Goal: Transaction & Acquisition: Purchase product/service

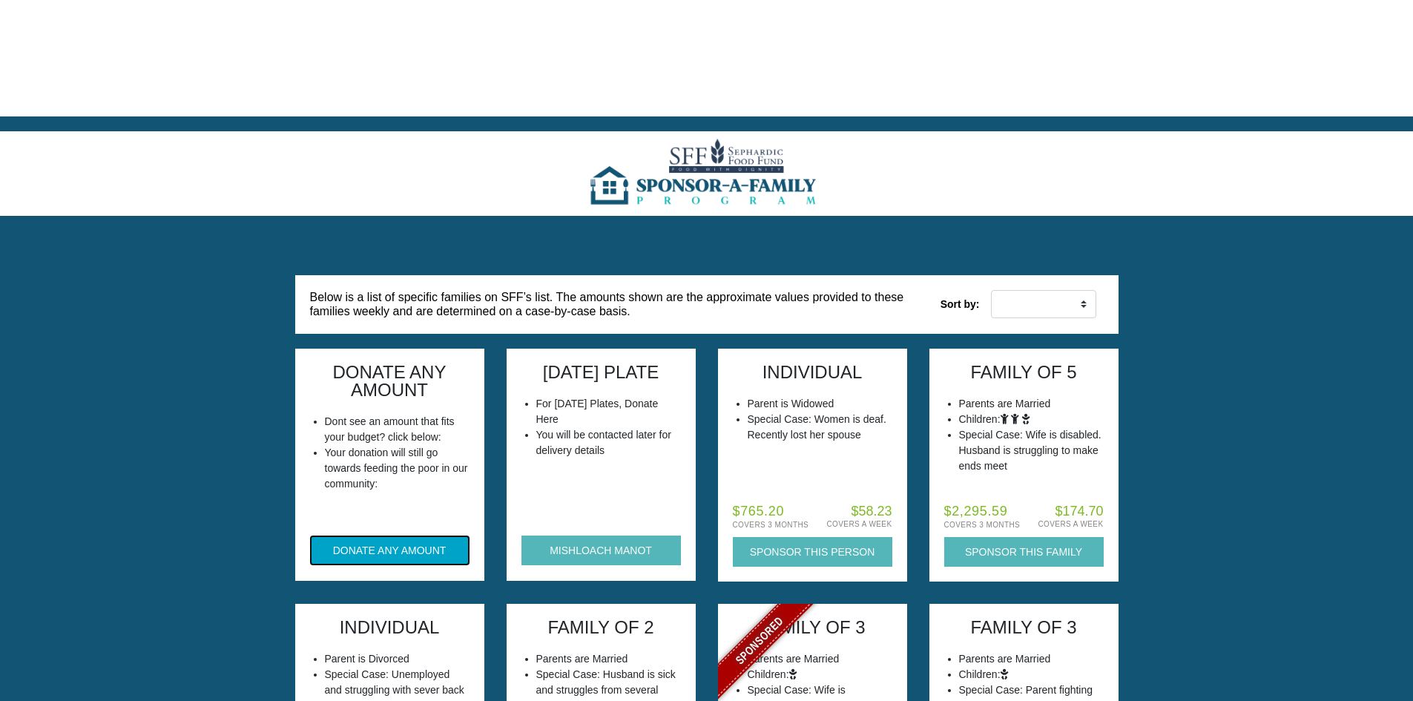
click at [398, 536] on button "DONATE ANY AMOUNT" at bounding box center [389, 551] width 159 height 30
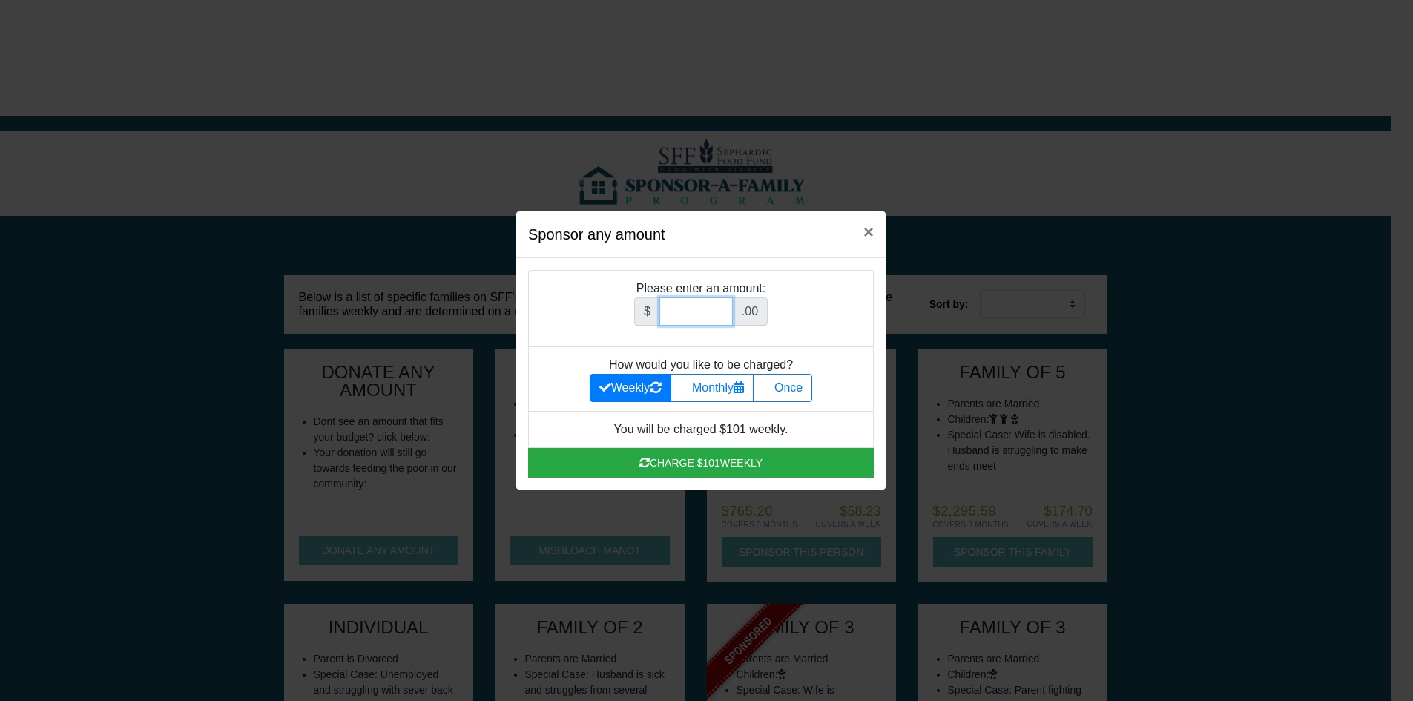
click at [725, 320] on input "Amount (to the nearest dollar)" at bounding box center [695, 311] width 73 height 28
type input "300"
click at [782, 327] on div "$ 300 .00" at bounding box center [701, 317] width 315 height 40
click at [783, 396] on label "Once" at bounding box center [782, 388] width 59 height 28
click at [772, 389] on input "Once" at bounding box center [768, 384] width 10 height 10
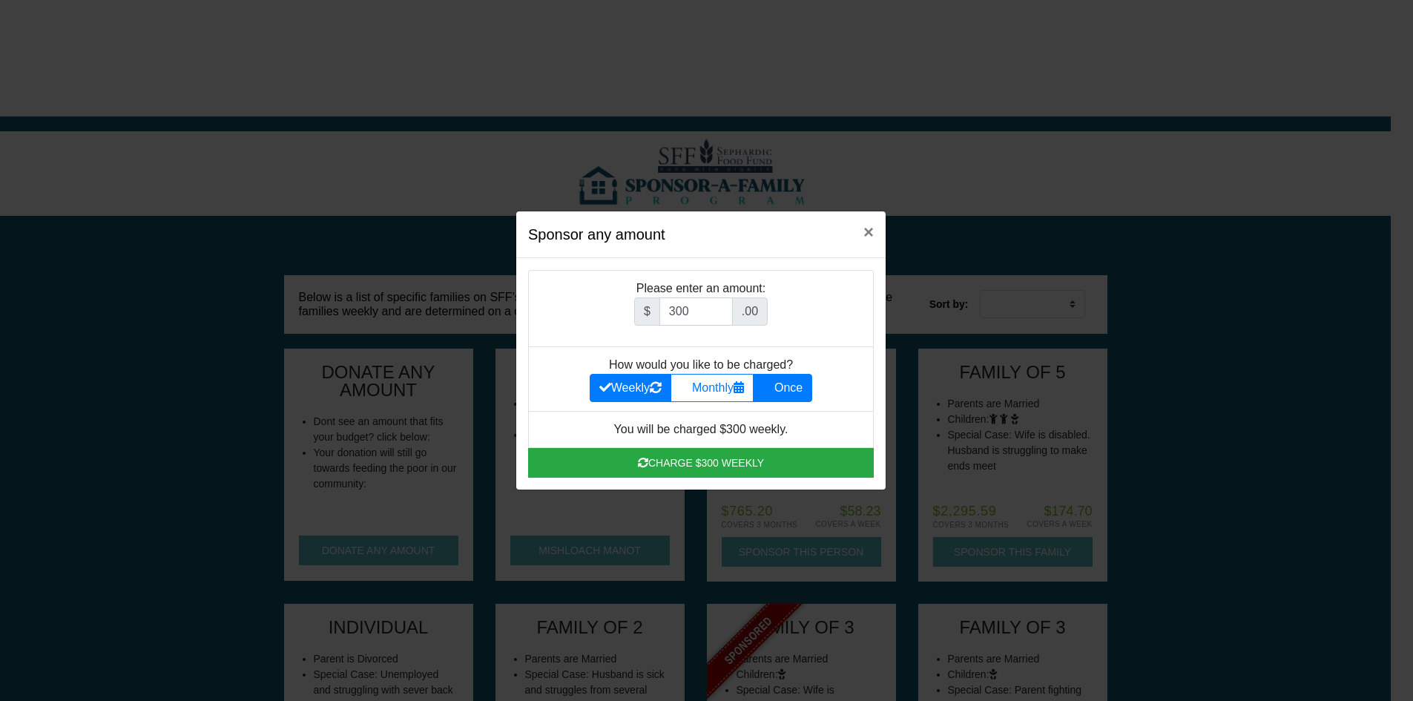
radio input "true"
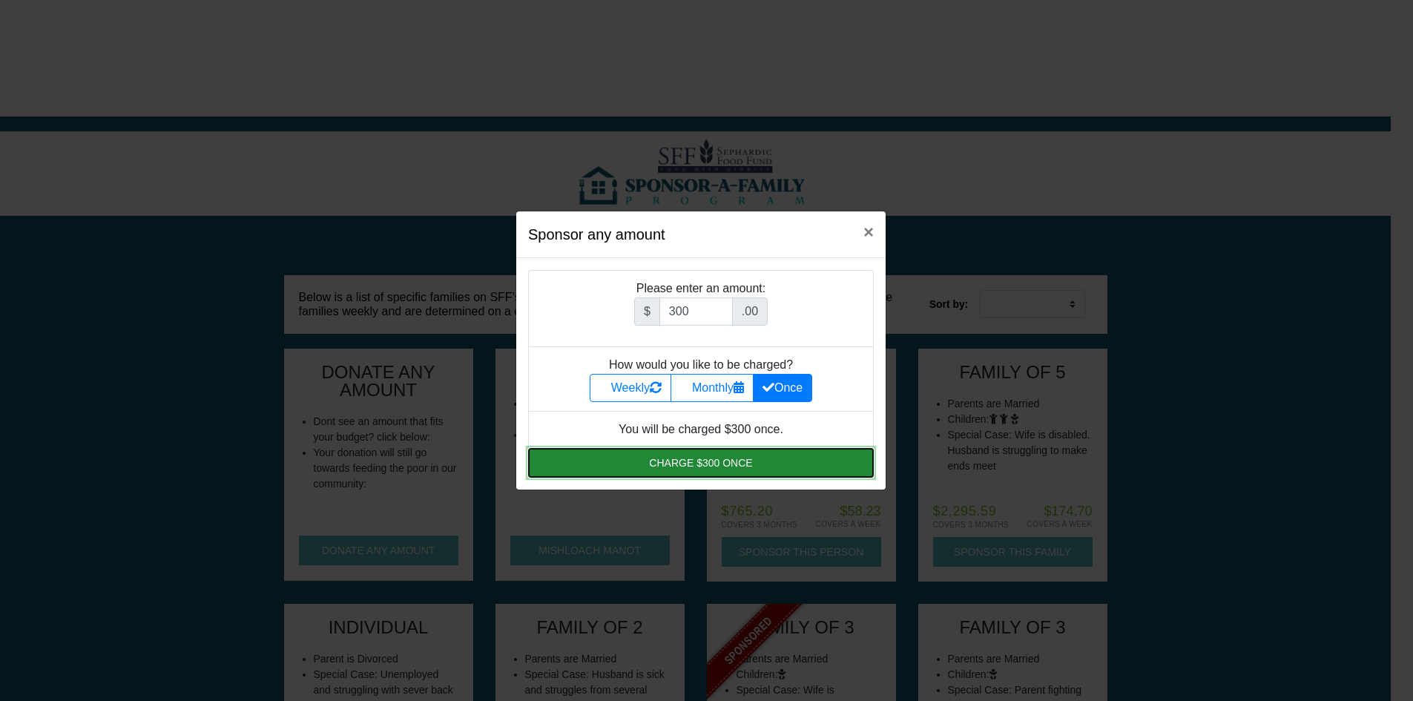
click at [717, 467] on button "Charge $300 once" at bounding box center [701, 463] width 346 height 30
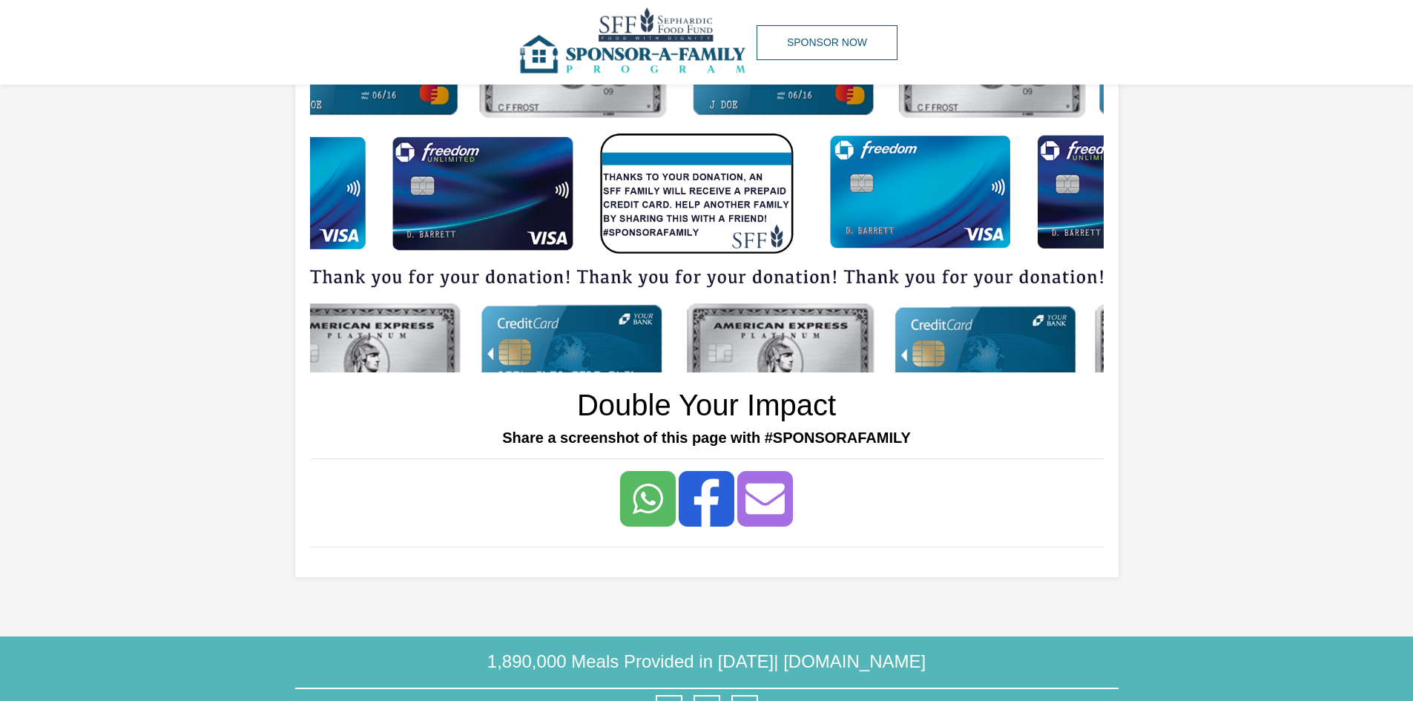
scroll to position [172, 0]
